Goal: Find specific page/section: Find specific page/section

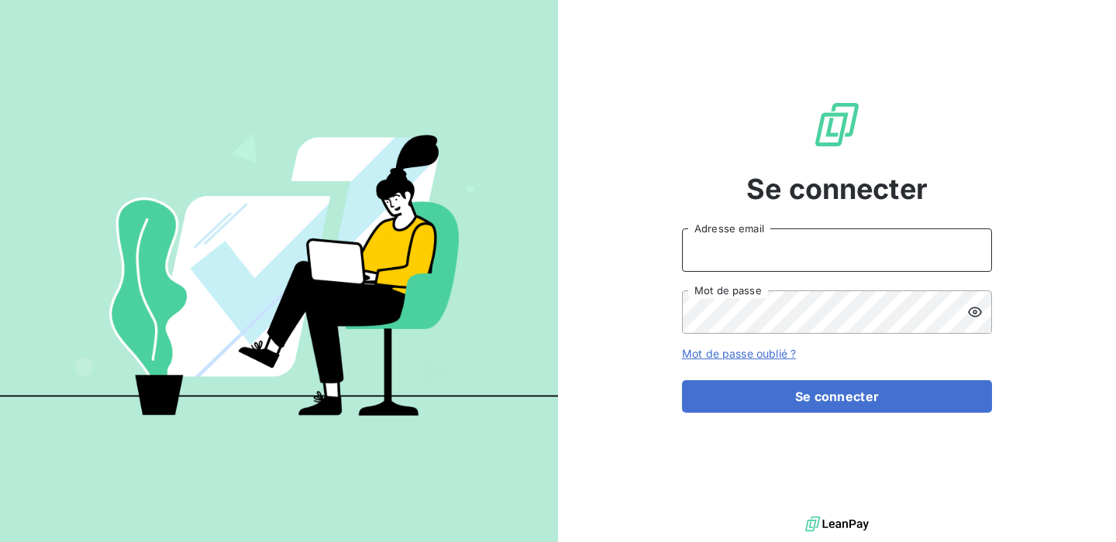
type input "[EMAIL_ADDRESS][DOMAIN_NAME]"
click at [830, 253] on input "[EMAIL_ADDRESS][DOMAIN_NAME]" at bounding box center [837, 250] width 310 height 43
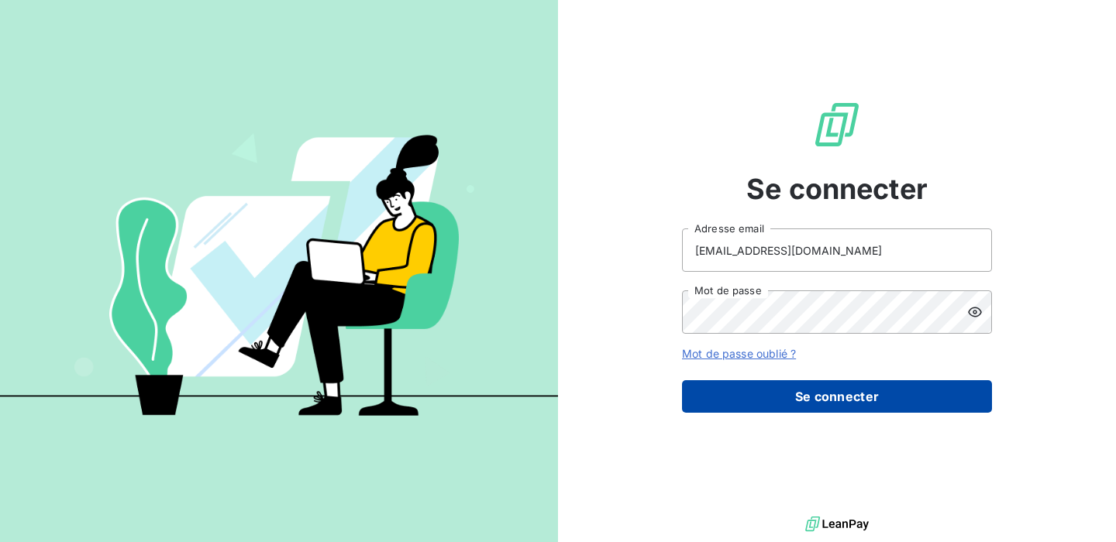
click at [813, 404] on button "Se connecter" at bounding box center [837, 396] width 310 height 33
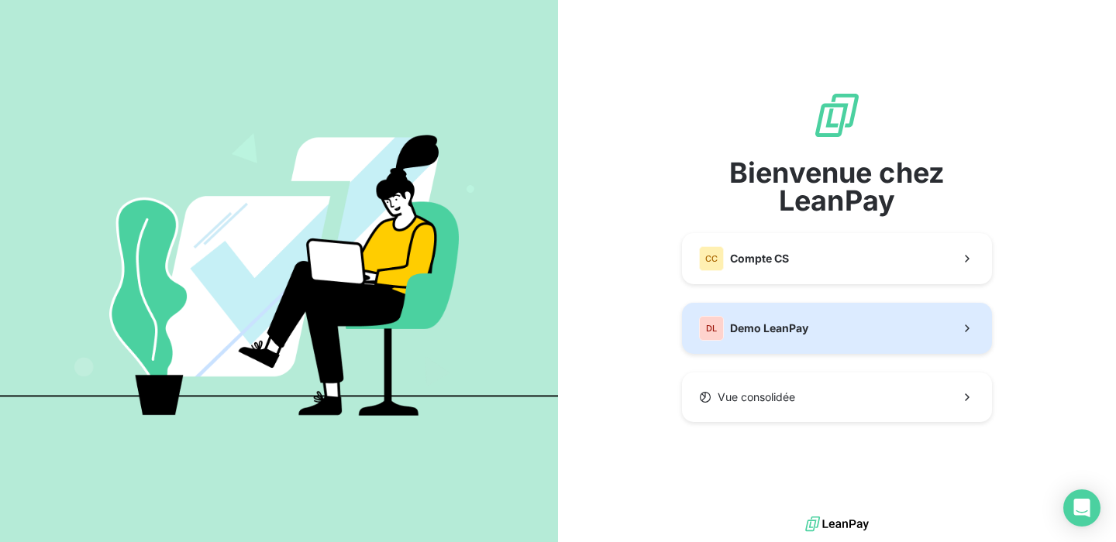
click at [809, 330] on button "DL Demo LeanPay" at bounding box center [837, 328] width 310 height 51
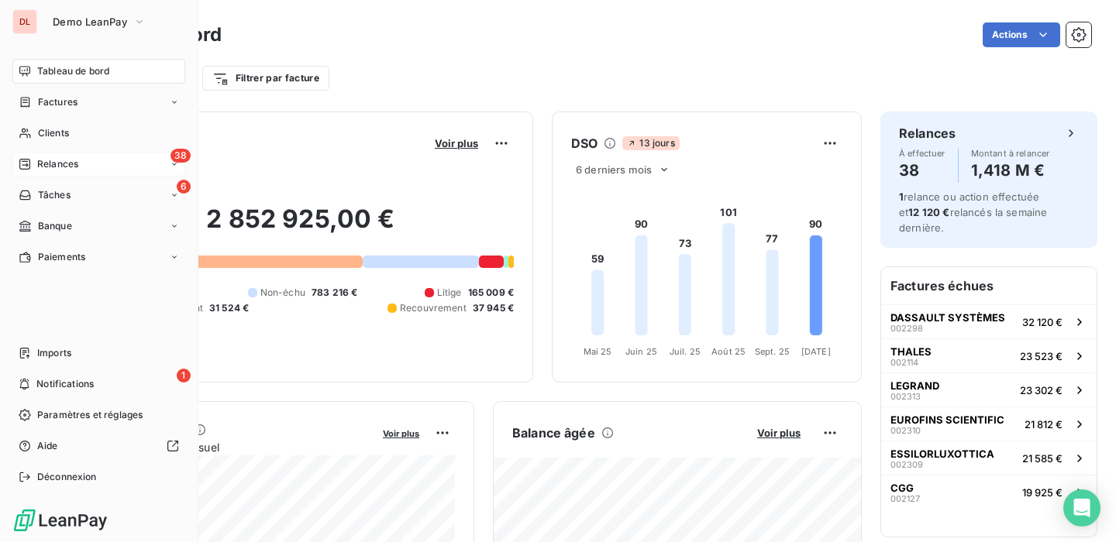
click at [87, 168] on div "38 Relances" at bounding box center [98, 164] width 173 height 25
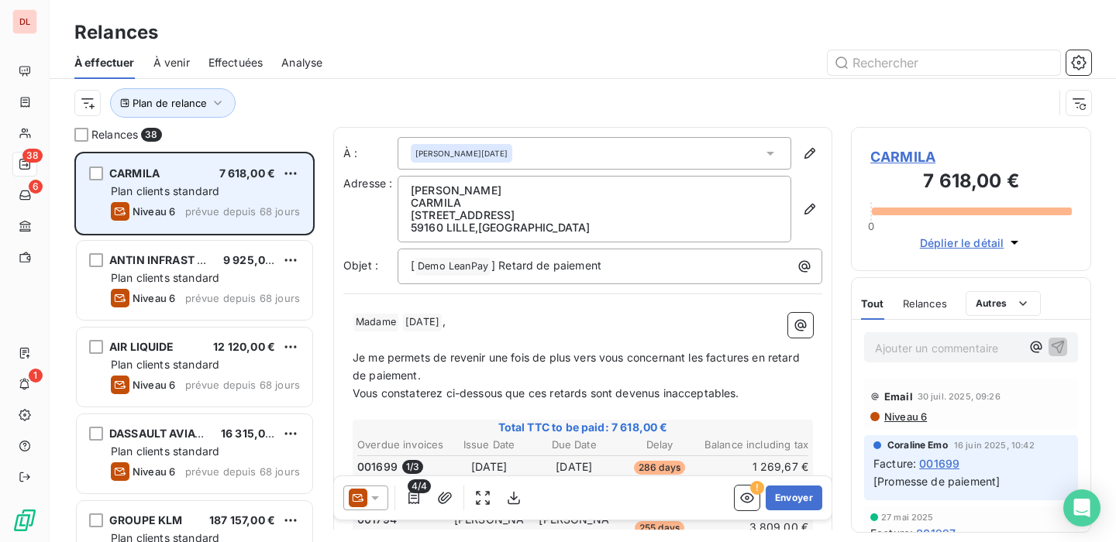
scroll to position [390, 240]
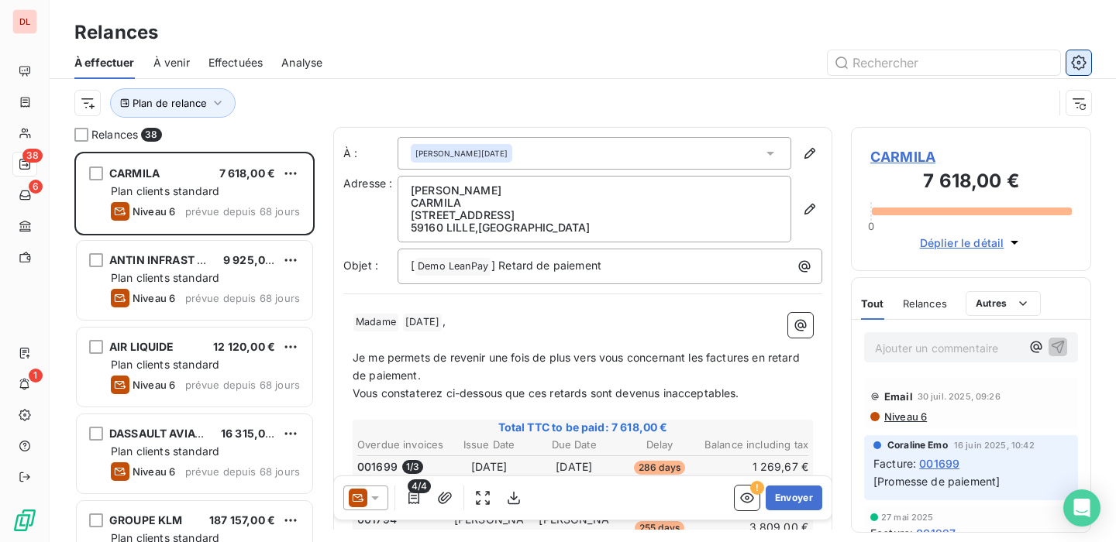
click at [1086, 56] on button "button" at bounding box center [1078, 62] width 25 height 25
